Goal: Task Accomplishment & Management: Use online tool/utility

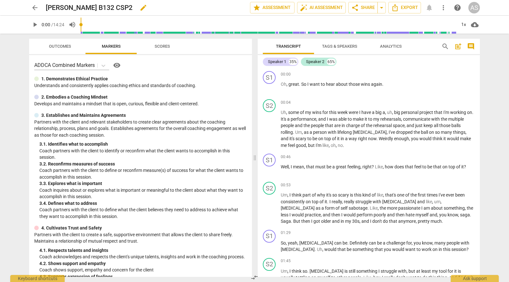
click at [140, 6] on span "edit" at bounding box center [144, 8] width 8 height 8
click at [98, 7] on input "Will Fischer B132 CSP2" at bounding box center [134, 8] width 176 height 12
type input "WillFischer_B132_CSP2"
click at [225, 9] on span "done" at bounding box center [228, 8] width 8 height 8
click at [32, 6] on span "arrow_back" at bounding box center [35, 8] width 8 height 8
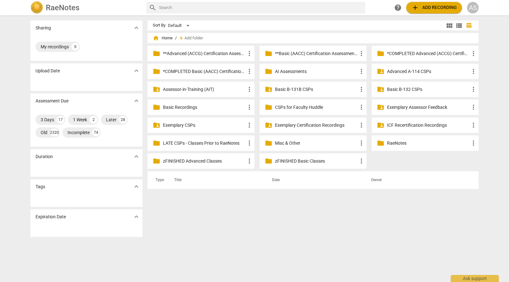
click at [416, 87] on p "Basic B-132 CSPs" at bounding box center [428, 89] width 83 height 7
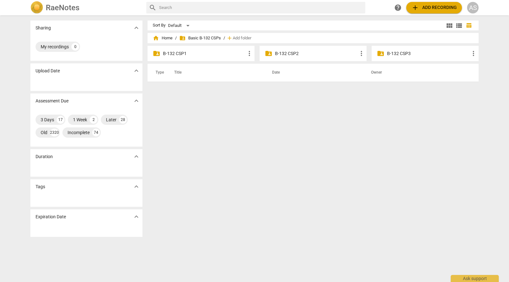
click at [200, 52] on p "B-132 CSP1" at bounding box center [204, 53] width 83 height 7
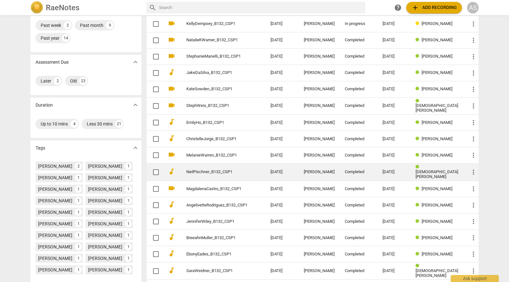
scroll to position [139, 0]
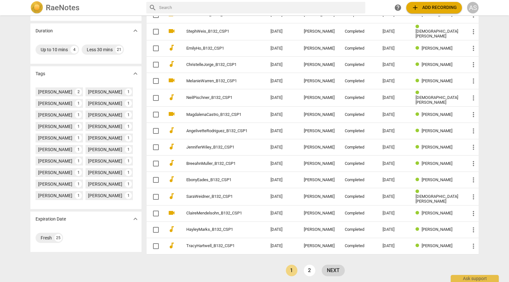
click at [335, 268] on link "next" at bounding box center [333, 271] width 23 height 12
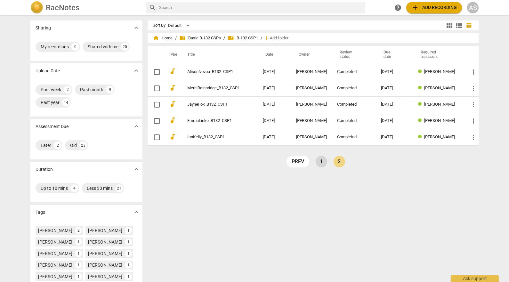
click at [317, 161] on link "1" at bounding box center [322, 162] width 12 height 12
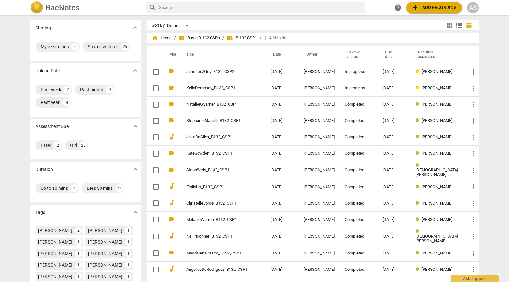
click at [216, 38] on span "folder_shared Basic B-132 CSPs" at bounding box center [199, 38] width 42 height 6
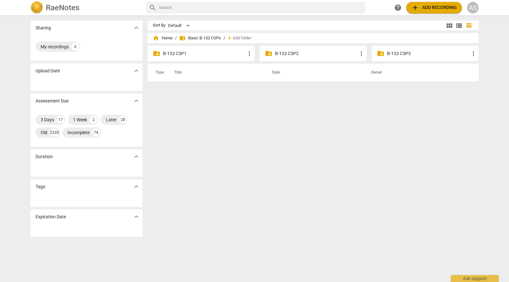
click at [288, 57] on p "B-132 CSP2" at bounding box center [316, 53] width 83 height 7
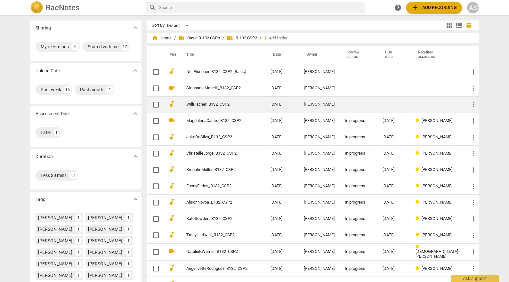
click at [236, 106] on link "WillFischer_B132_CSP2" at bounding box center [216, 104] width 61 height 5
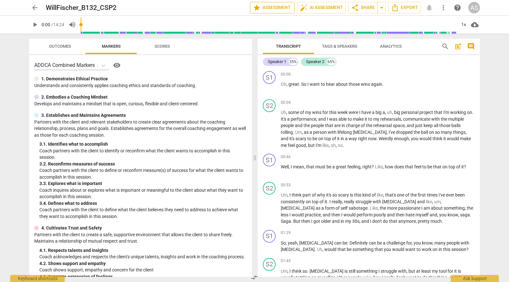
click at [281, 10] on span "star Assessment" at bounding box center [272, 8] width 39 height 8
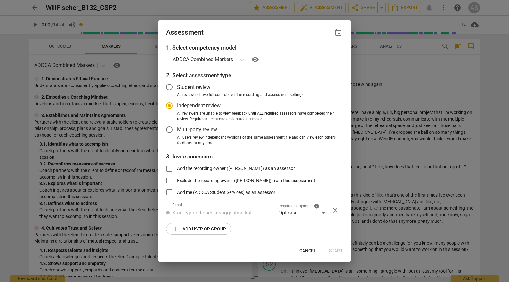
radio input "false"
click at [337, 33] on span "event" at bounding box center [339, 33] width 8 height 8
click at [321, 53] on input "date" at bounding box center [300, 54] width 45 height 9
type input "2025-10-27"
click at [273, 32] on div at bounding box center [254, 141] width 509 height 282
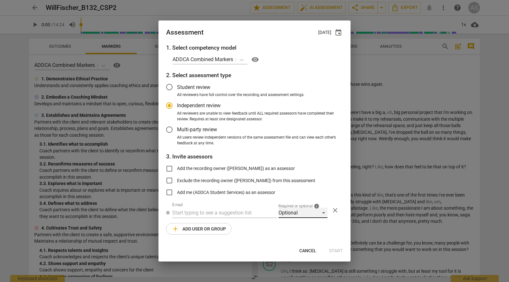
click at [296, 213] on div "Optional" at bounding box center [303, 213] width 49 height 10
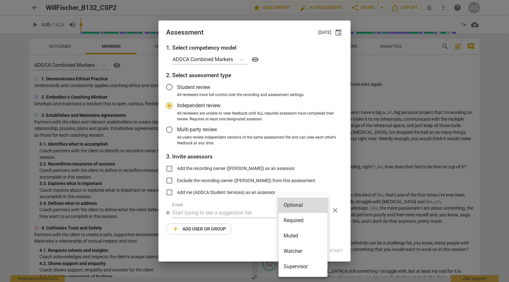
click at [298, 218] on li "Required" at bounding box center [303, 220] width 49 height 15
radio input "false"
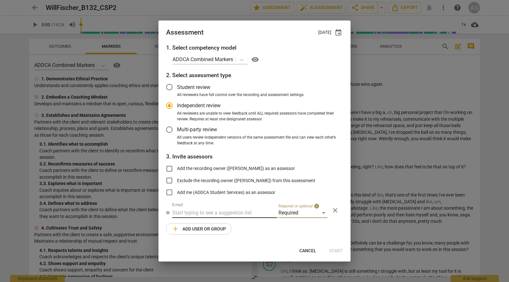
click at [210, 216] on input "text" at bounding box center [224, 213] width 105 height 10
type input "elizabethp@"
click at [214, 226] on strong "Elizabeth Paparo <" at bounding box center [198, 226] width 42 height 6
radio input "false"
type input "Elizabeth Paparo <elizabethp@addca.com>"
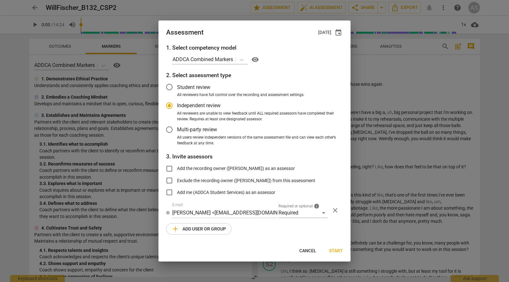
click at [221, 226] on span "add Add user or group" at bounding box center [199, 229] width 54 height 8
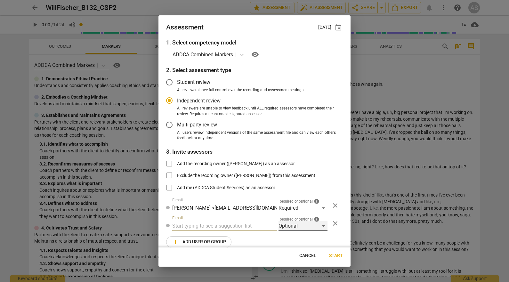
click at [293, 224] on div "Optional" at bounding box center [303, 226] width 49 height 10
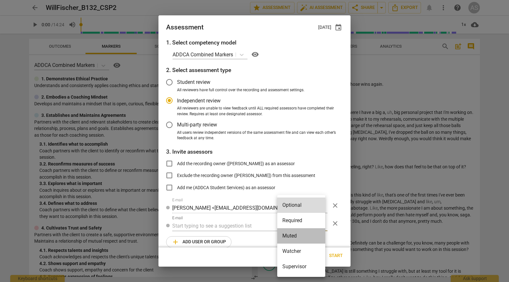
click at [295, 235] on li "Muted" at bounding box center [301, 235] width 48 height 15
radio input "false"
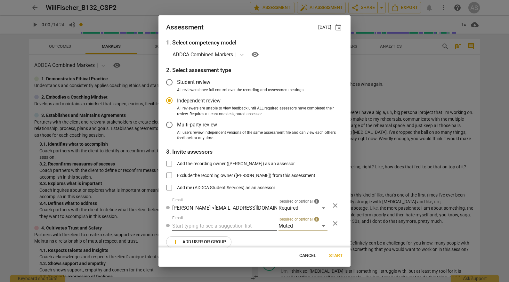
click at [222, 224] on input "text" at bounding box center [224, 226] width 105 height 10
type input "132"
click at [214, 237] on strong "CSPs" at bounding box center [210, 239] width 12 height 6
radio input "false"
type input "Basic B-132 CSPs"
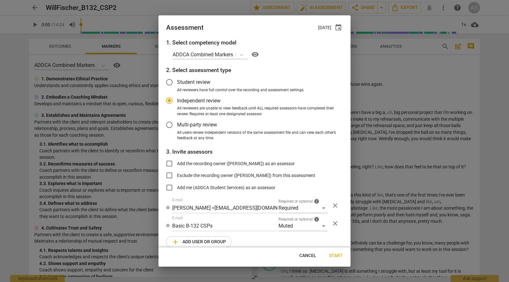
click at [335, 258] on span "Start" at bounding box center [336, 256] width 14 height 6
radio input "false"
type input "Stephanie Weis <slw9430@gmail.com>"
type input "Kelly Dempsey <kellyedempsey23@gmail.com>"
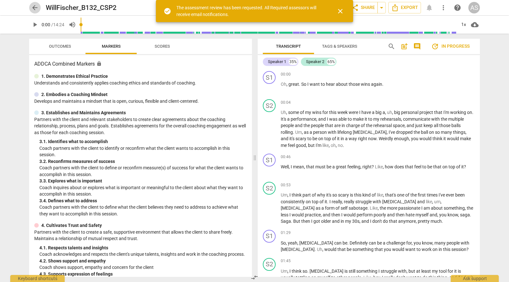
click at [34, 8] on span "arrow_back" at bounding box center [35, 8] width 8 height 8
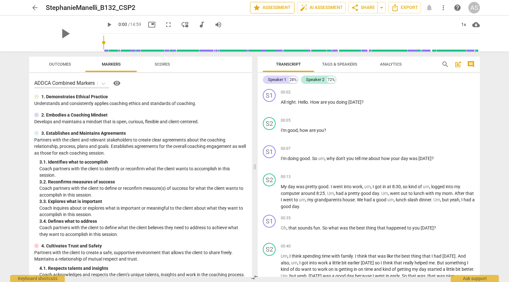
click at [280, 8] on span "star Assessment" at bounding box center [272, 8] width 39 height 8
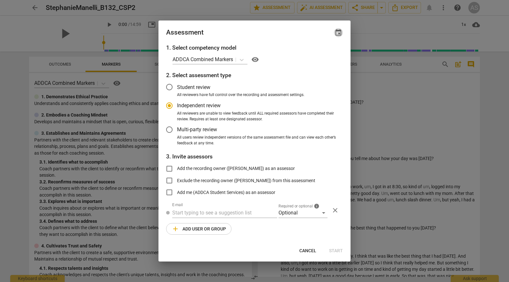
click at [340, 31] on span "event" at bounding box center [339, 33] width 8 height 8
radio input "false"
click at [319, 52] on input "date" at bounding box center [300, 54] width 45 height 9
type input "2025-10-27"
click at [225, 30] on div at bounding box center [254, 141] width 509 height 282
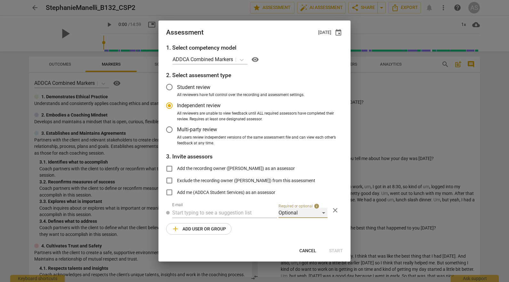
click at [280, 211] on div "Optional" at bounding box center [303, 213] width 49 height 10
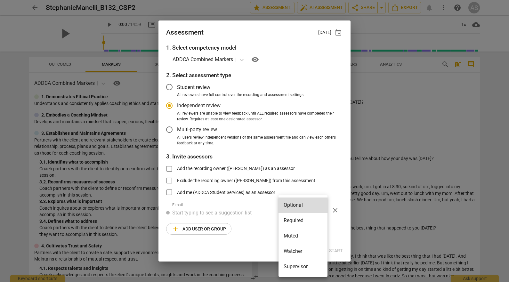
click at [294, 220] on li "Required" at bounding box center [303, 220] width 49 height 15
radio input "false"
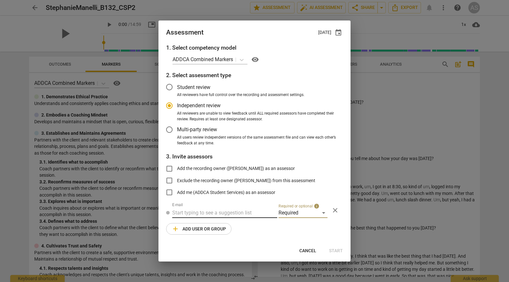
click at [221, 217] on input "text" at bounding box center [224, 213] width 105 height 10
type input "andrew@add"
click at [215, 223] on strong "Andrew Macdonald <" at bounding box center [198, 226] width 42 height 6
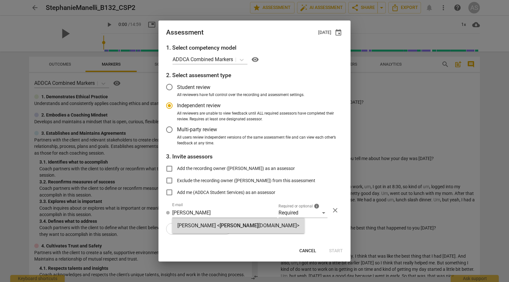
radio input "false"
type input "Andrew Macdonald <andrew@addca.com>"
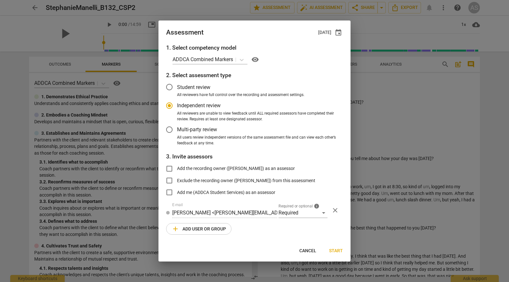
drag, startPoint x: 198, startPoint y: 228, endPoint x: 230, endPoint y: 232, distance: 32.3
click at [199, 229] on span "add Add user or group" at bounding box center [199, 229] width 54 height 8
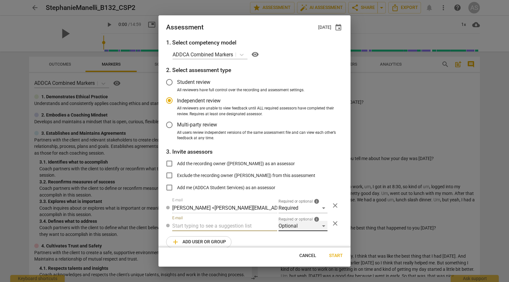
click at [310, 225] on div "Optional" at bounding box center [303, 226] width 49 height 10
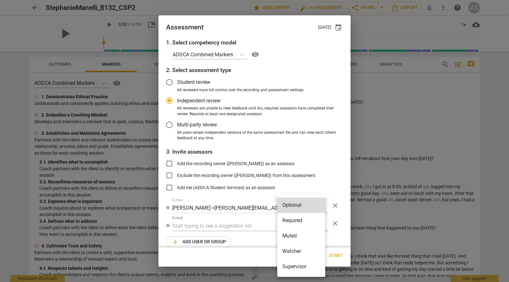
click at [296, 236] on li "Muted" at bounding box center [301, 235] width 48 height 15
radio input "false"
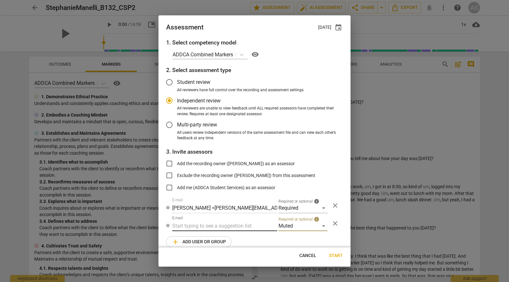
click at [239, 227] on input "text" at bounding box center [224, 226] width 105 height 10
type input "132"
click at [232, 238] on div "Basic B- 132 CSPs" at bounding box center [224, 238] width 104 height 15
radio input "false"
type input "Basic B-132 CSPs"
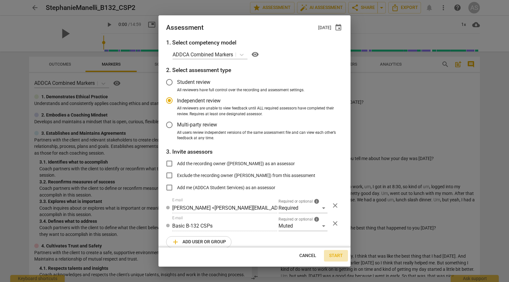
click at [336, 254] on span "Start" at bounding box center [336, 256] width 14 height 6
radio input "false"
type input "Stephanie Weis <slw9430@gmail.com>"
type input "Kelly Dempsey <kellyedempsey23@gmail.com>"
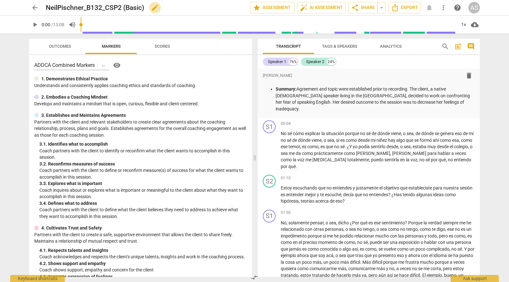
click at [157, 9] on span "edit" at bounding box center [155, 8] width 8 height 8
drag, startPoint x: 157, startPoint y: 9, endPoint x: 122, endPoint y: 8, distance: 34.6
click at [122, 8] on input "NeilPischner_B132_CSP2 (Basic)" at bounding box center [134, 8] width 176 height 12
type input "NeilPischner_B132_CSP2"
click at [228, 9] on span "done" at bounding box center [228, 8] width 8 height 8
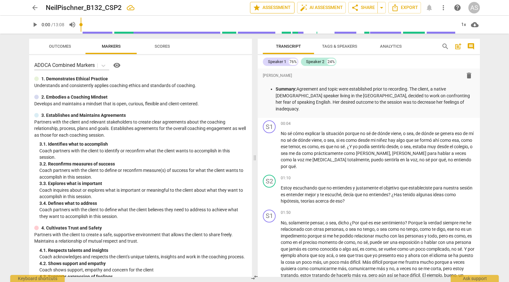
click at [274, 10] on span "star Assessment" at bounding box center [272, 8] width 39 height 8
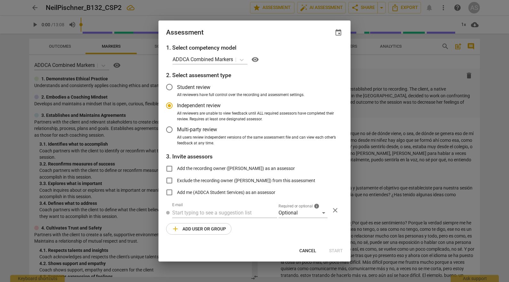
radio input "false"
click at [339, 33] on span "event" at bounding box center [339, 33] width 8 height 8
click at [319, 54] on input "date" at bounding box center [300, 54] width 45 height 9
type input "2025-10-27"
click at [270, 35] on div at bounding box center [254, 141] width 509 height 282
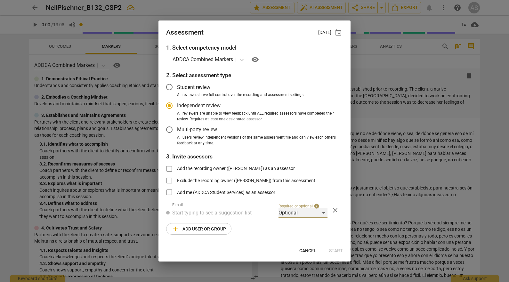
click at [306, 215] on div "Optional" at bounding box center [303, 213] width 49 height 10
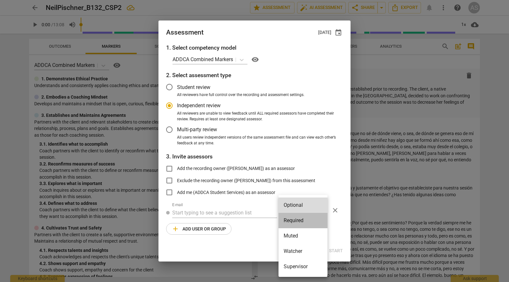
click at [303, 223] on li "Required" at bounding box center [303, 220] width 49 height 15
radio input "false"
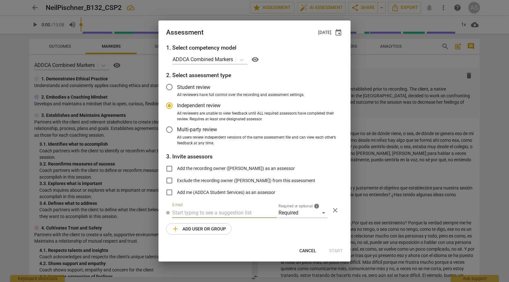
click at [194, 213] on input "text" at bounding box center [224, 213] width 105 height 10
type input ";"
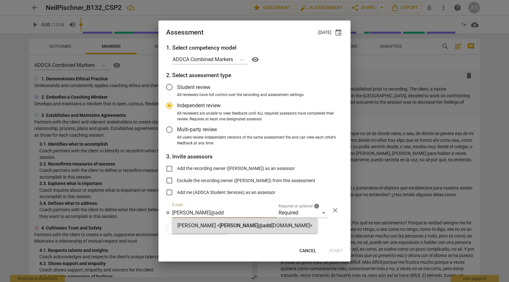
type input "lois@add"
click at [220, 225] on span "lois@add" at bounding box center [246, 226] width 52 height 6
radio input "false"
type input "Lois Liu <lois@addca.com>"
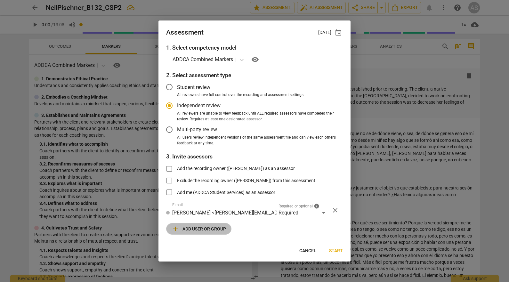
click at [204, 226] on span "add Add user or group" at bounding box center [199, 229] width 54 height 8
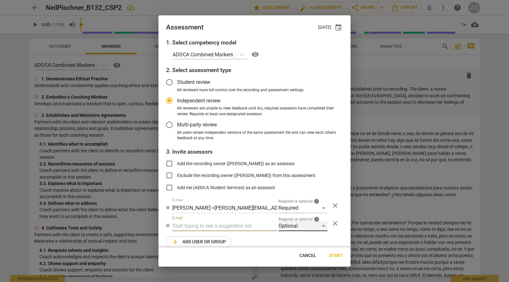
click at [299, 227] on div "Optional" at bounding box center [303, 226] width 49 height 10
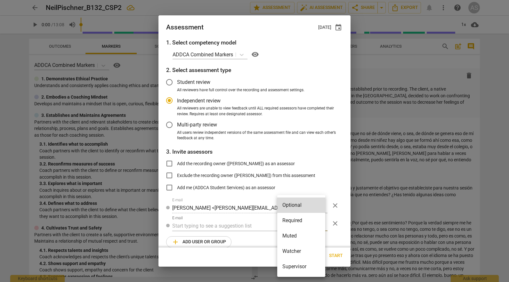
click at [299, 240] on li "Muted" at bounding box center [301, 235] width 48 height 15
radio input "false"
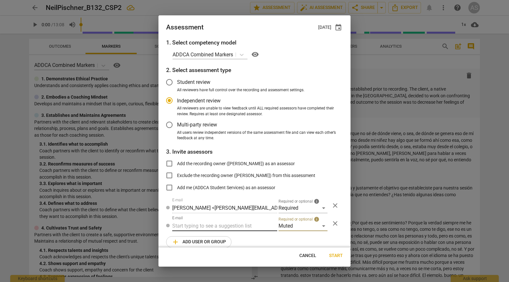
click at [225, 223] on input "text" at bounding box center [224, 226] width 105 height 10
type input "132"
click at [215, 241] on strong "CSPs" at bounding box center [210, 239] width 12 height 6
radio input "false"
type input "Basic B-132 CSPs"
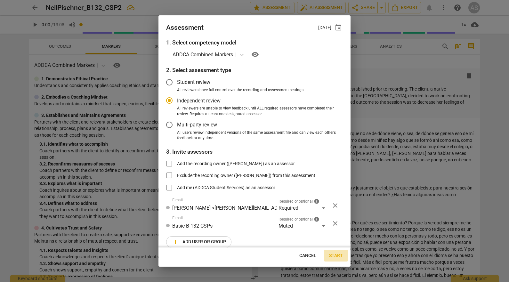
click at [334, 256] on span "Start" at bounding box center [336, 256] width 14 height 6
radio input "false"
type input "Stephanie Weis <slw9430@gmail.com>"
type input "Kelly Dempsey <kellyedempsey23@gmail.com>"
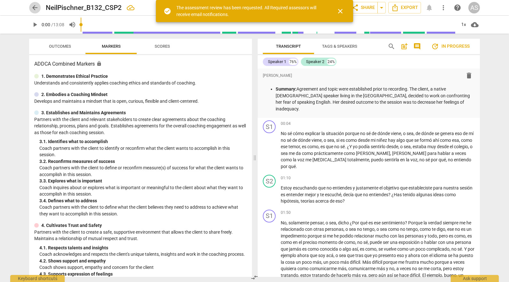
click at [36, 7] on span "arrow_back" at bounding box center [35, 8] width 8 height 8
